Goal: Task Accomplishment & Management: Manage account settings

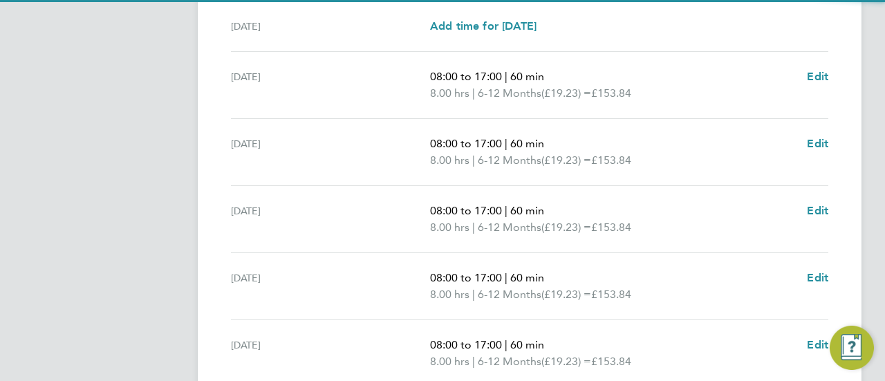
scroll to position [615, 0]
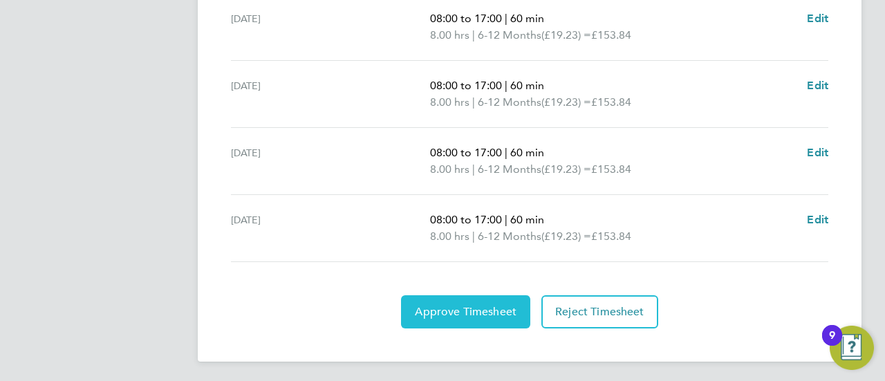
click at [454, 312] on span "Approve Timesheet" at bounding box center [466, 312] width 102 height 14
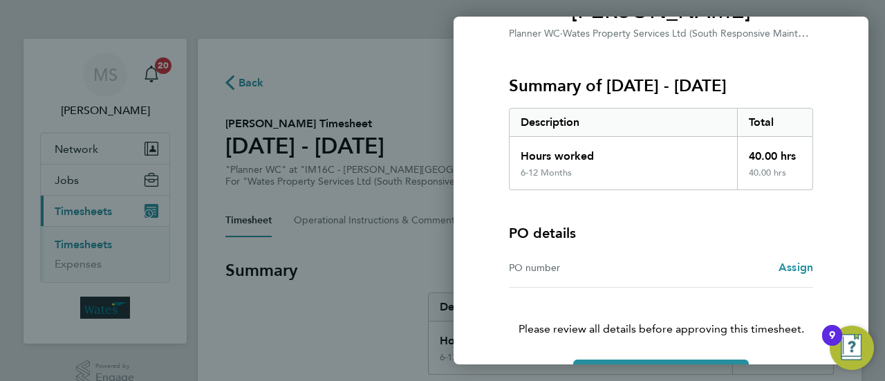
scroll to position [185, 0]
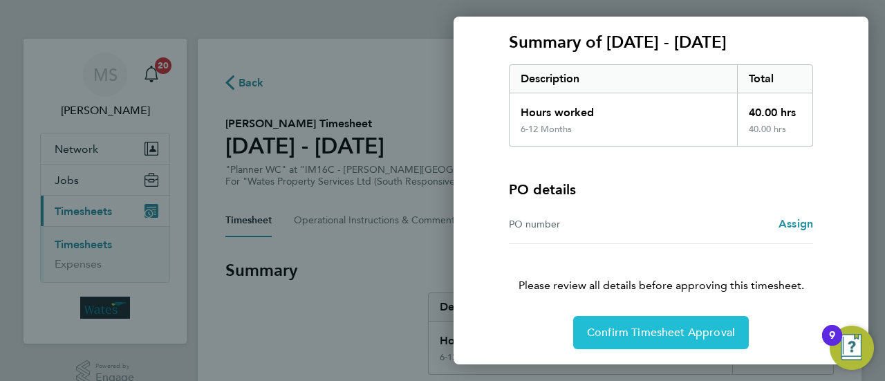
click at [642, 335] on span "Confirm Timesheet Approval" at bounding box center [661, 333] width 148 height 14
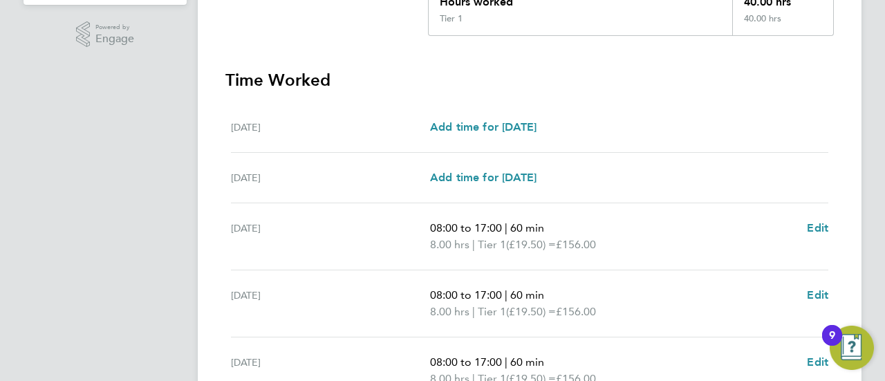
scroll to position [615, 0]
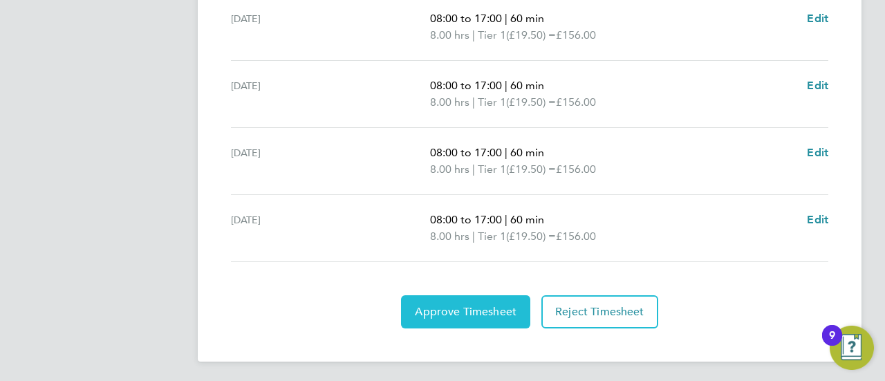
click at [462, 311] on span "Approve Timesheet" at bounding box center [466, 312] width 102 height 14
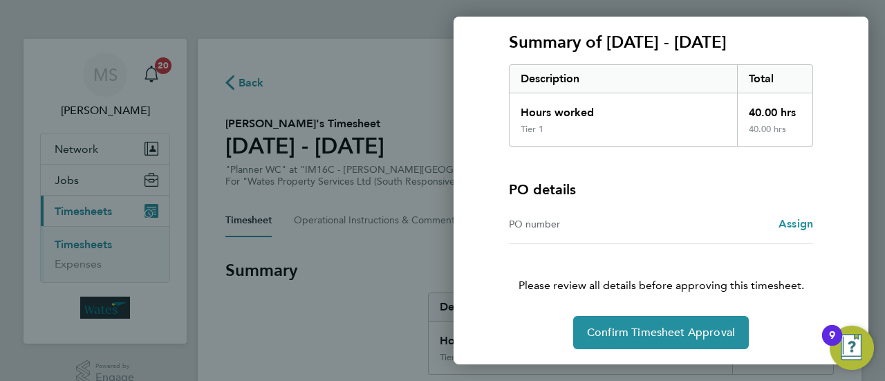
scroll to position [185, 0]
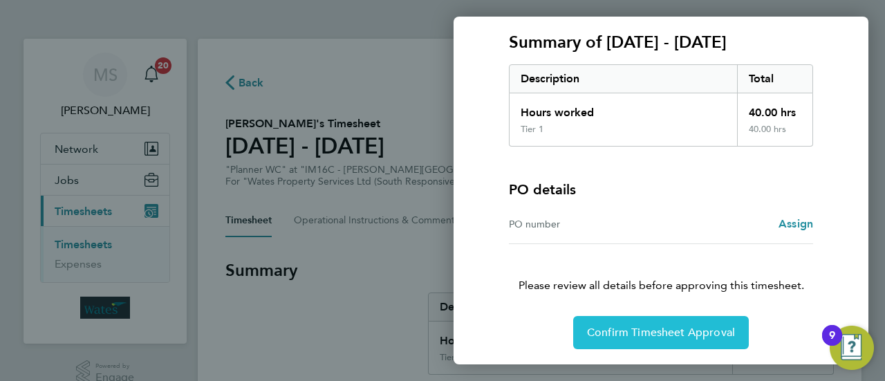
click at [651, 330] on span "Confirm Timesheet Approval" at bounding box center [661, 333] width 148 height 14
